Goal: Transaction & Acquisition: Purchase product/service

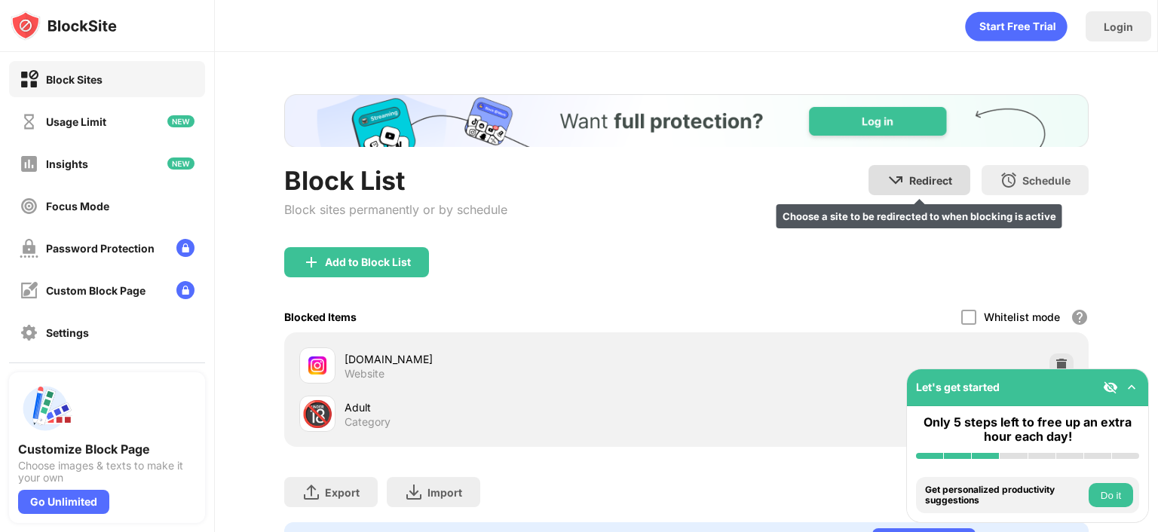
scroll to position [85, 0]
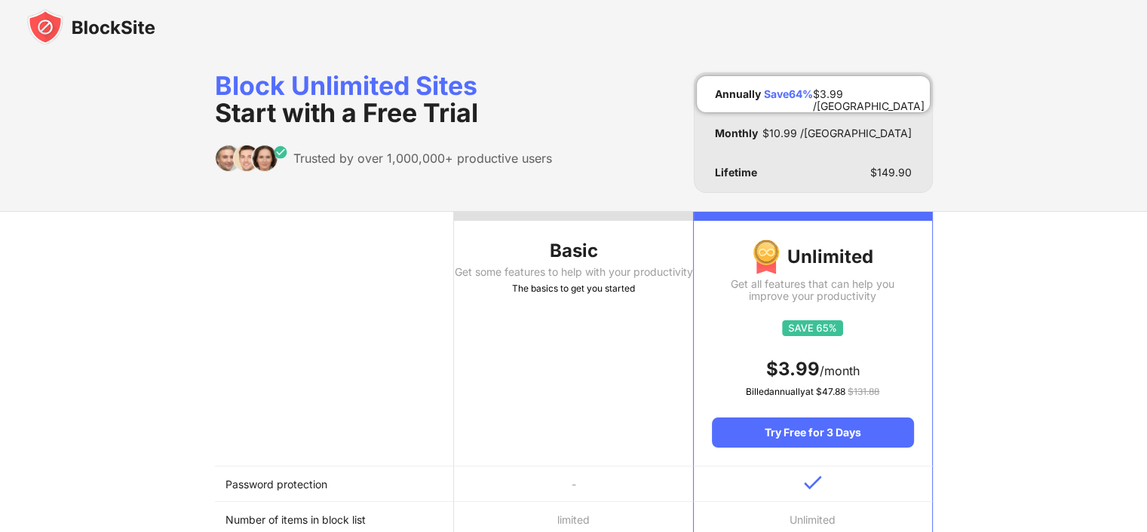
click at [100, 22] on img at bounding box center [91, 27] width 128 height 36
